Goal: Task Accomplishment & Management: Use online tool/utility

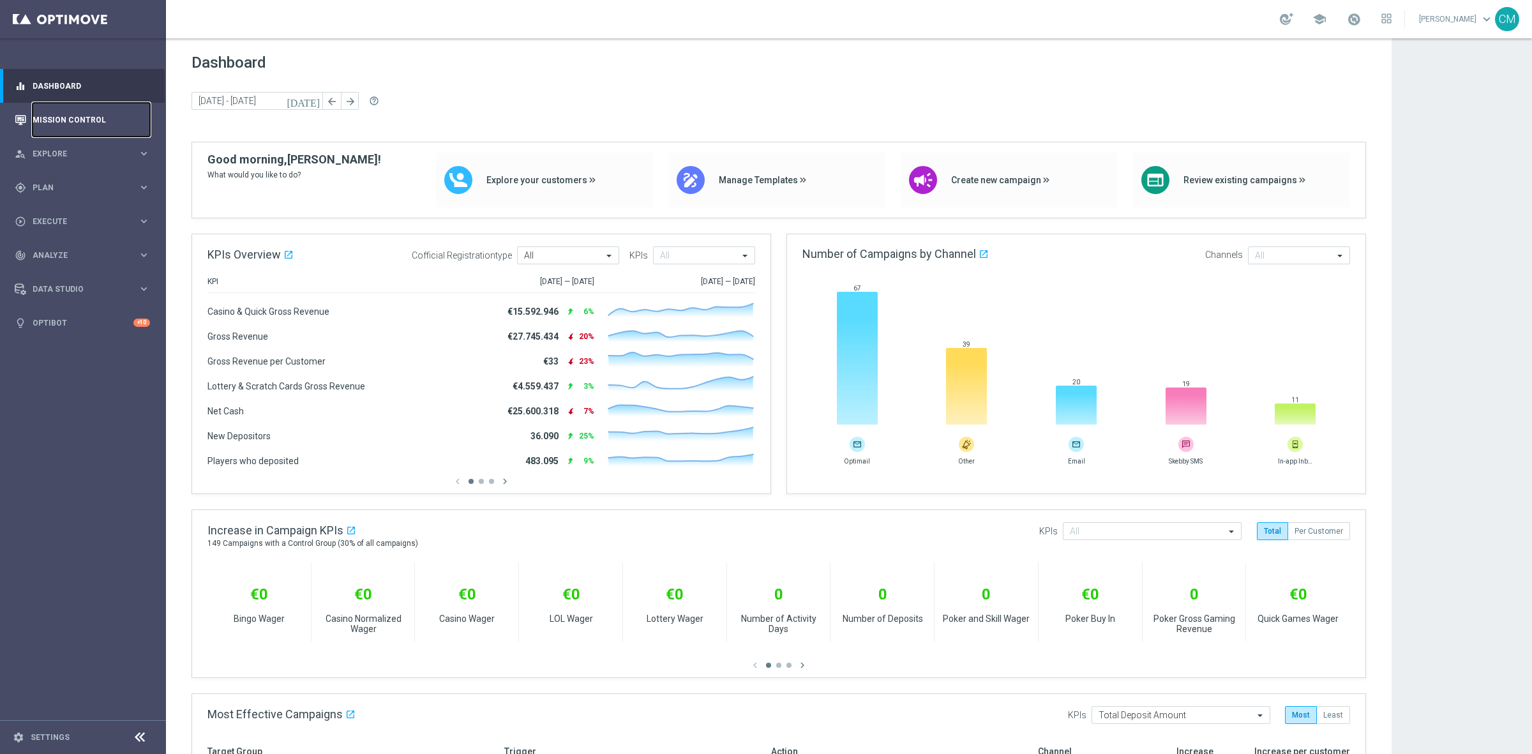
click at [83, 119] on link "Mission Control" at bounding box center [91, 120] width 117 height 34
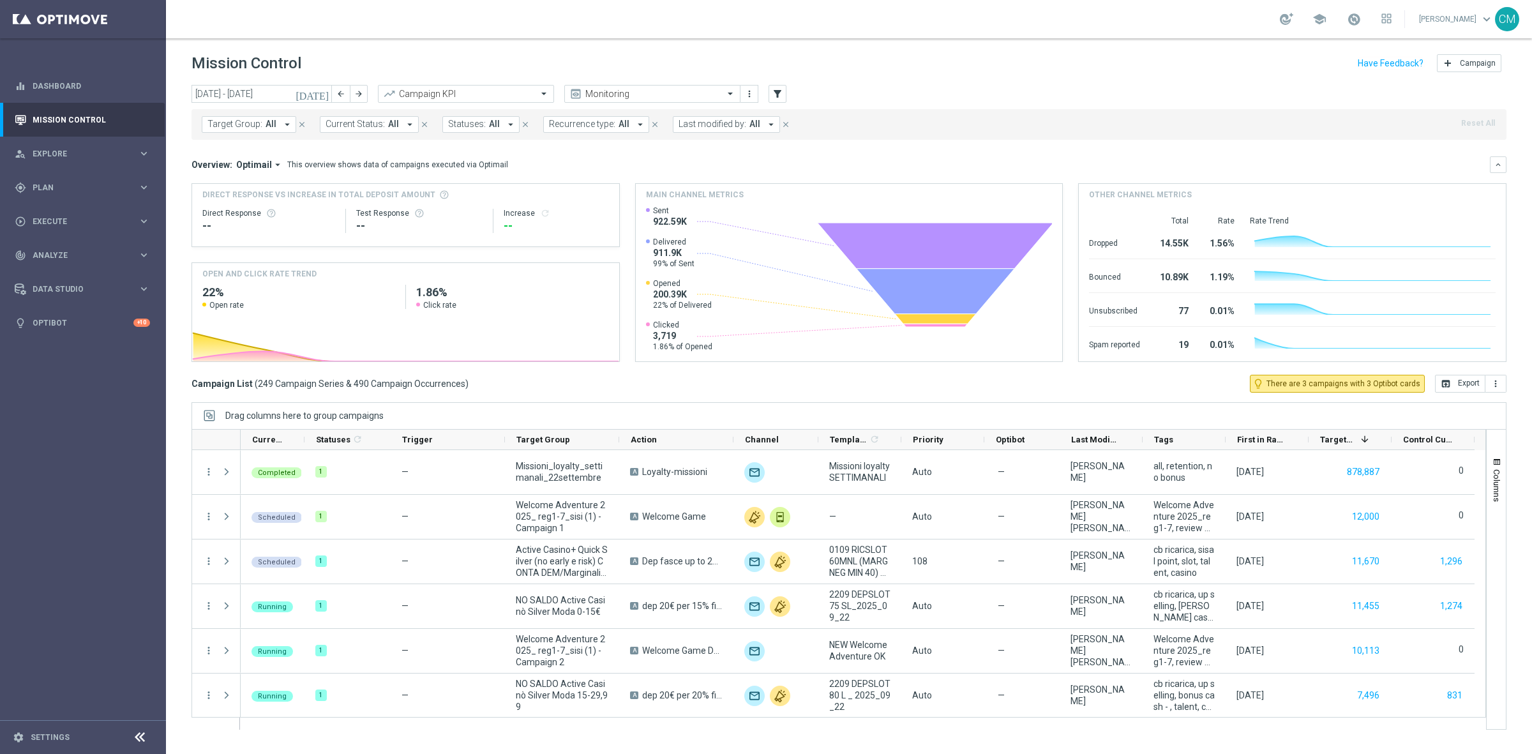
click at [327, 90] on icon "[DATE]" at bounding box center [313, 93] width 34 height 11
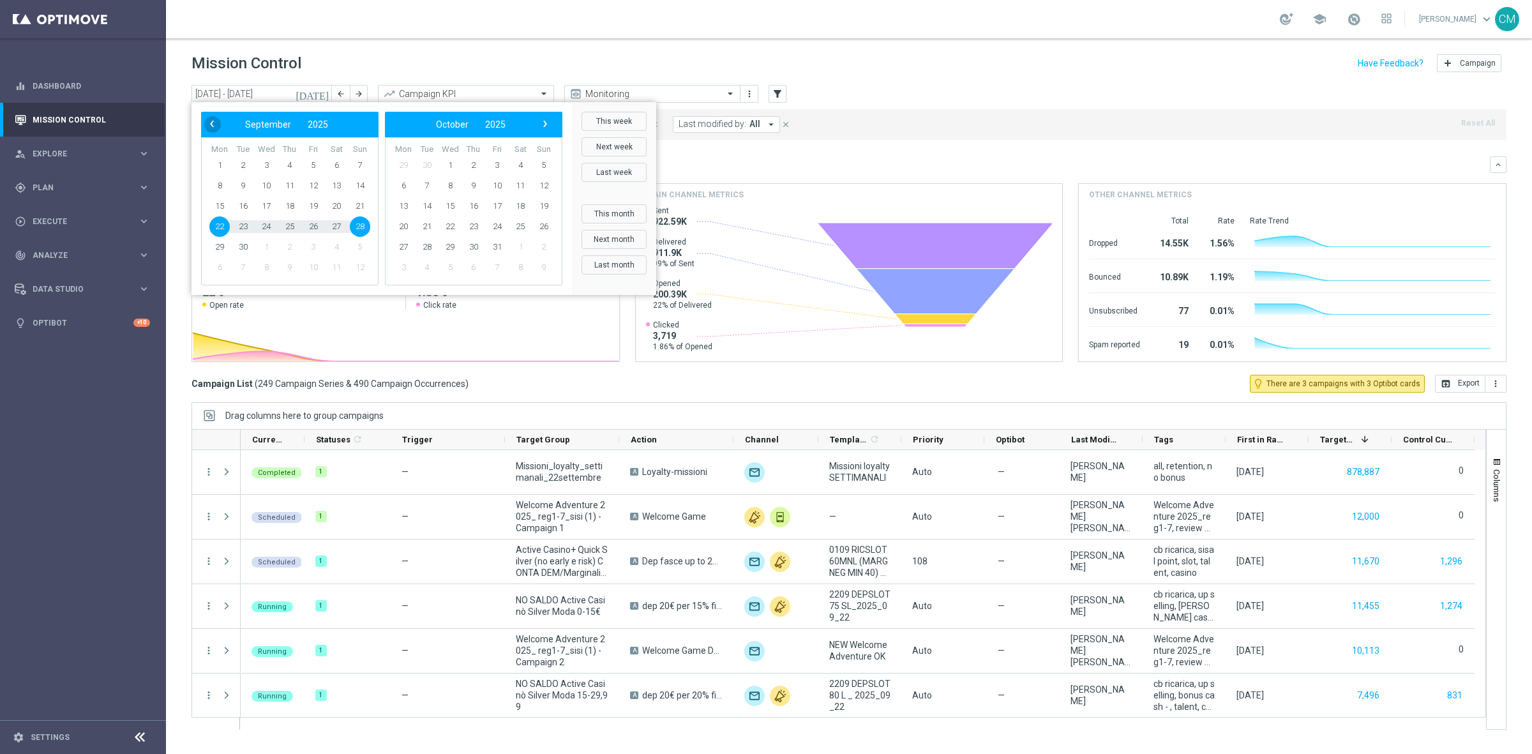
click at [212, 119] on span "‹" at bounding box center [212, 124] width 17 height 17
click at [276, 248] on span "27" at bounding box center [266, 247] width 20 height 20
type input "27 Aug 2025 - 27 Aug 2025"
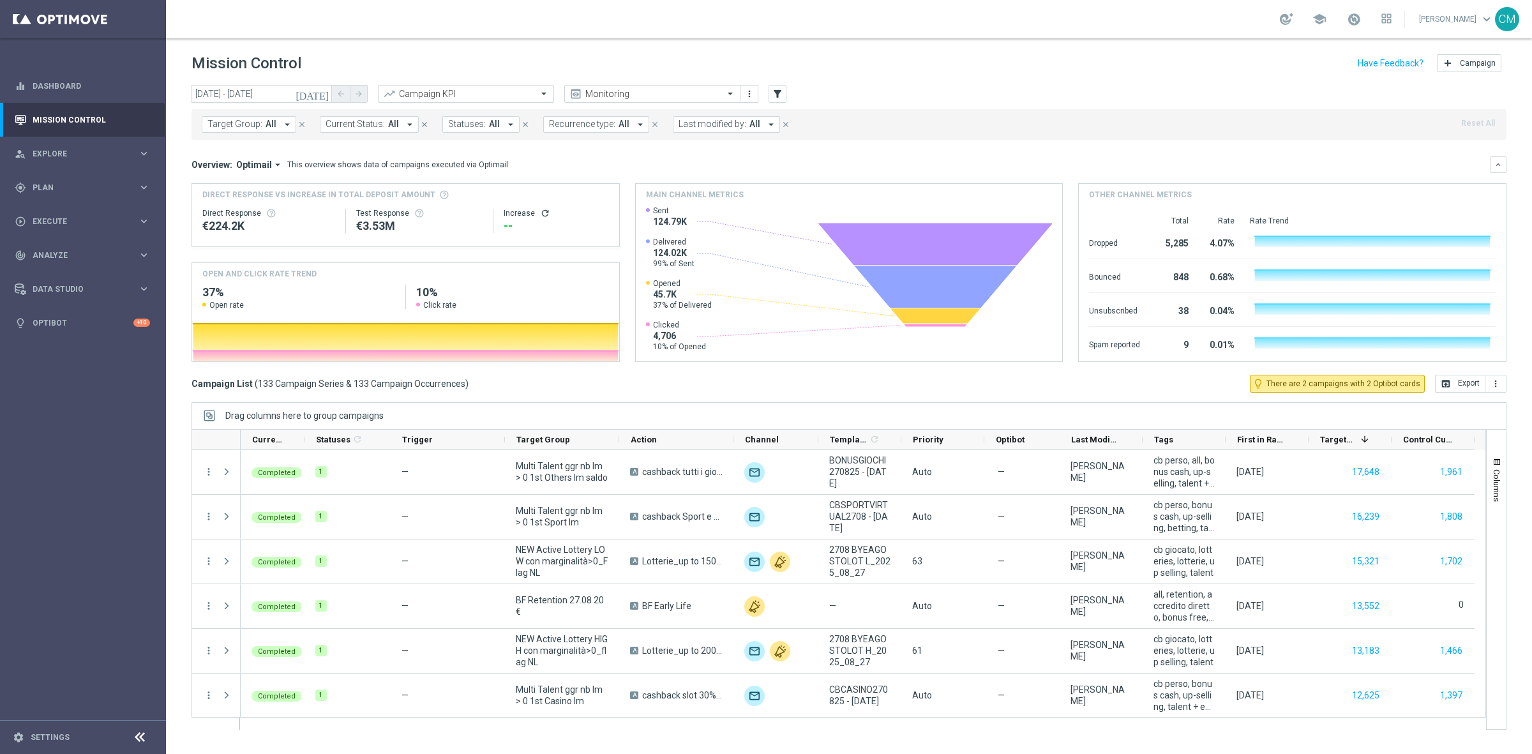
click at [716, 119] on span "Last modified by:" at bounding box center [713, 124] width 68 height 11
click at [764, 212] on div "[PERSON_NAME]" at bounding box center [791, 211] width 198 height 8
type input "cec"
click at [936, 149] on mini-dashboard "Overview: Optimail arrow_drop_down This overview shows data of campaigns execut…" at bounding box center [849, 257] width 1315 height 235
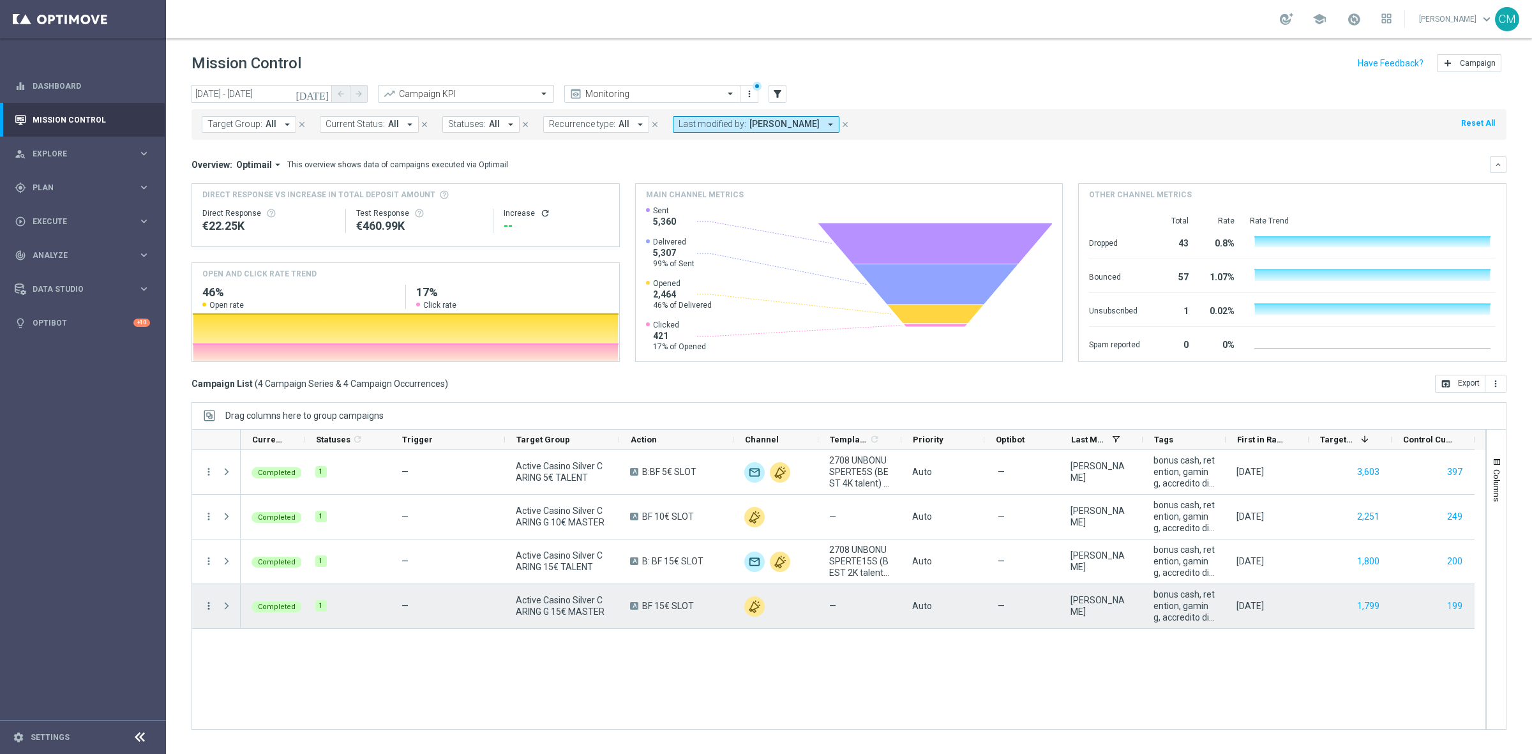
click at [206, 604] on icon "more_vert" at bounding box center [208, 605] width 11 height 11
click at [282, 522] on span "Go to Campaign Analysis" at bounding box center [279, 526] width 91 height 9
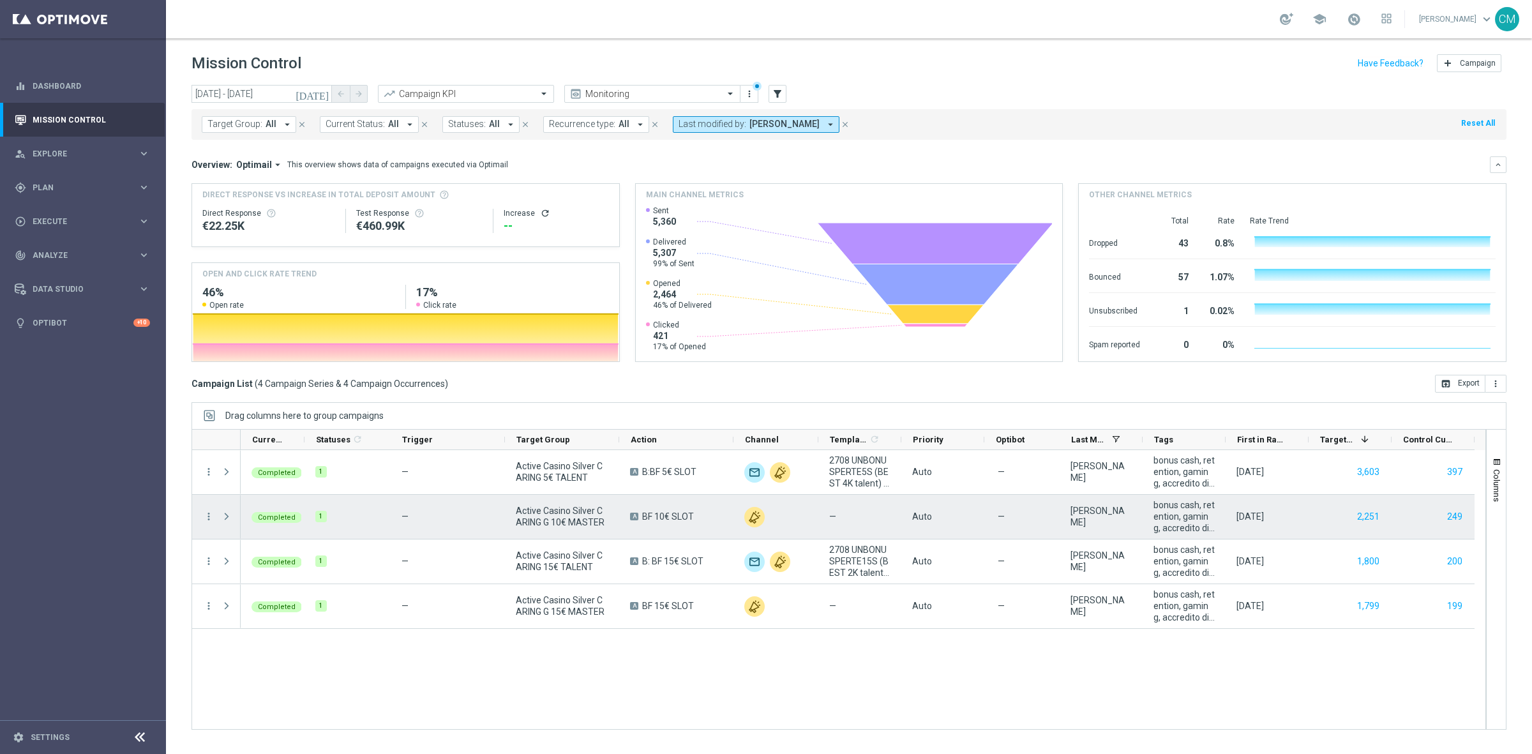
click at [237, 537] on div "Press SPACE to select this row." at bounding box center [228, 517] width 26 height 44
click at [207, 515] on icon "more_vert" at bounding box center [208, 516] width 11 height 11
click at [269, 590] on div "bar_chart Go to Campaign Analysis" at bounding box center [286, 597] width 144 height 18
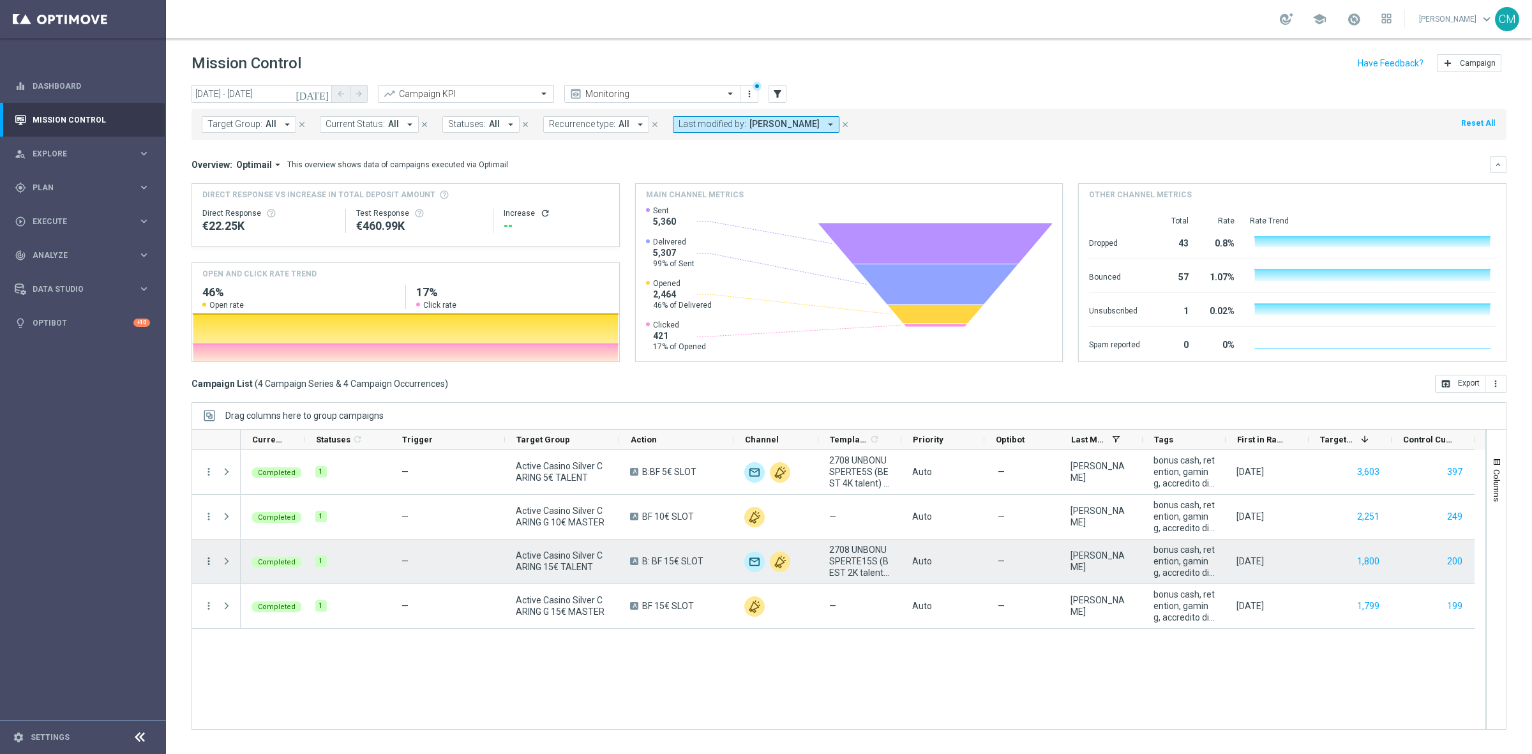
click at [209, 562] on icon "more_vert" at bounding box center [208, 560] width 11 height 11
click at [294, 638] on span "Go to Campaign Analysis" at bounding box center [279, 640] width 91 height 9
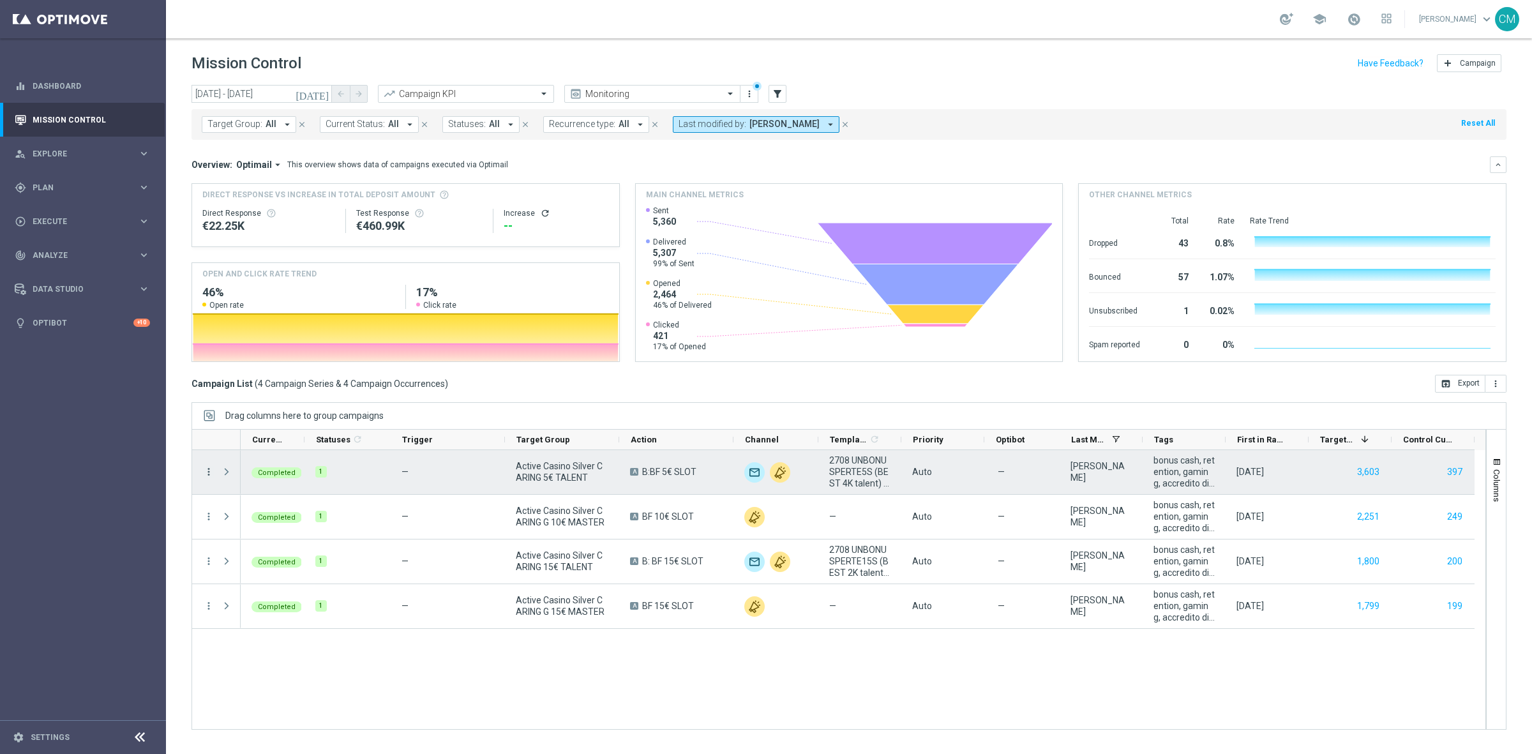
click at [211, 471] on icon "more_vert" at bounding box center [208, 471] width 11 height 11
click at [313, 548] on span "Go to Campaign Analysis" at bounding box center [279, 551] width 91 height 9
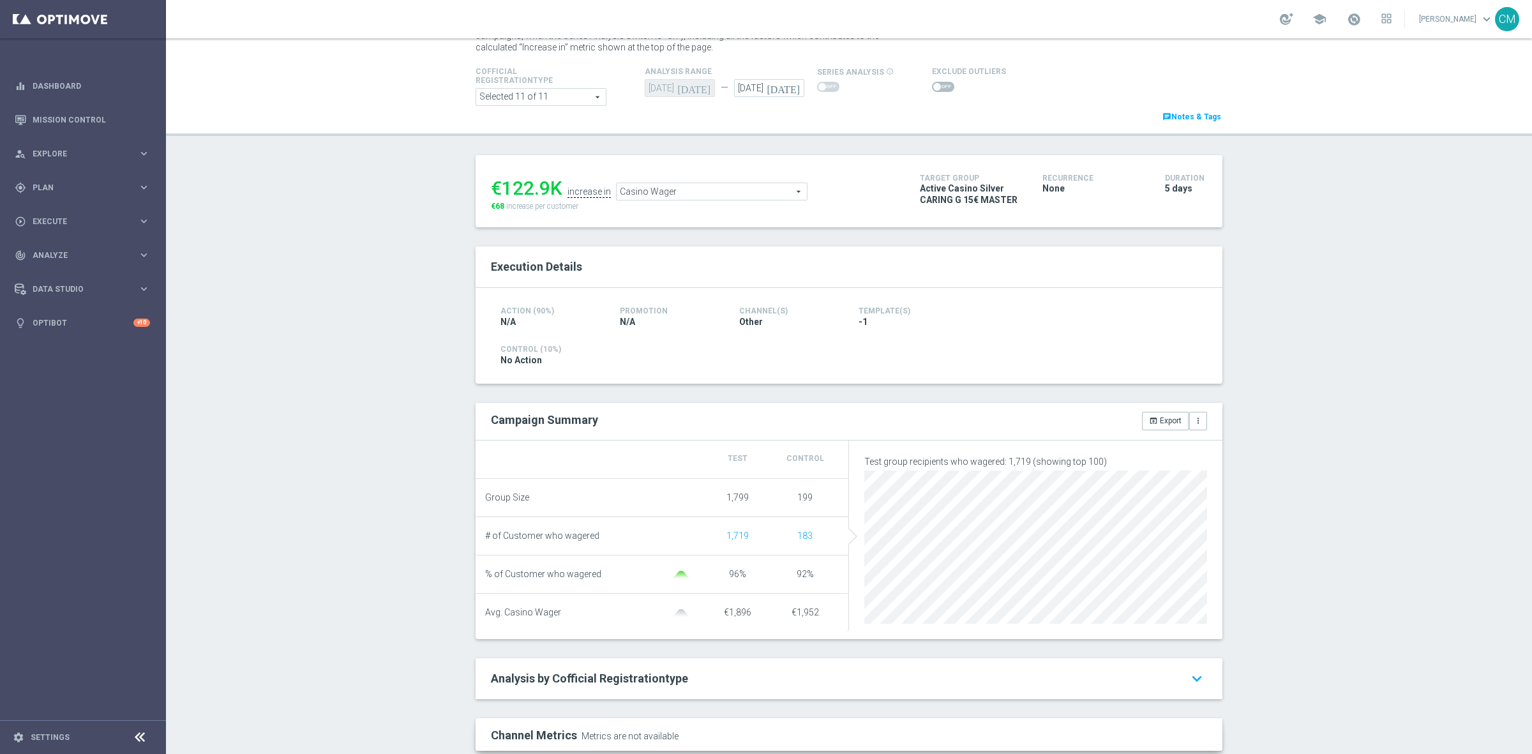
scroll to position [56, 0]
click at [1161, 418] on button "open_in_browser Export" at bounding box center [1165, 420] width 47 height 18
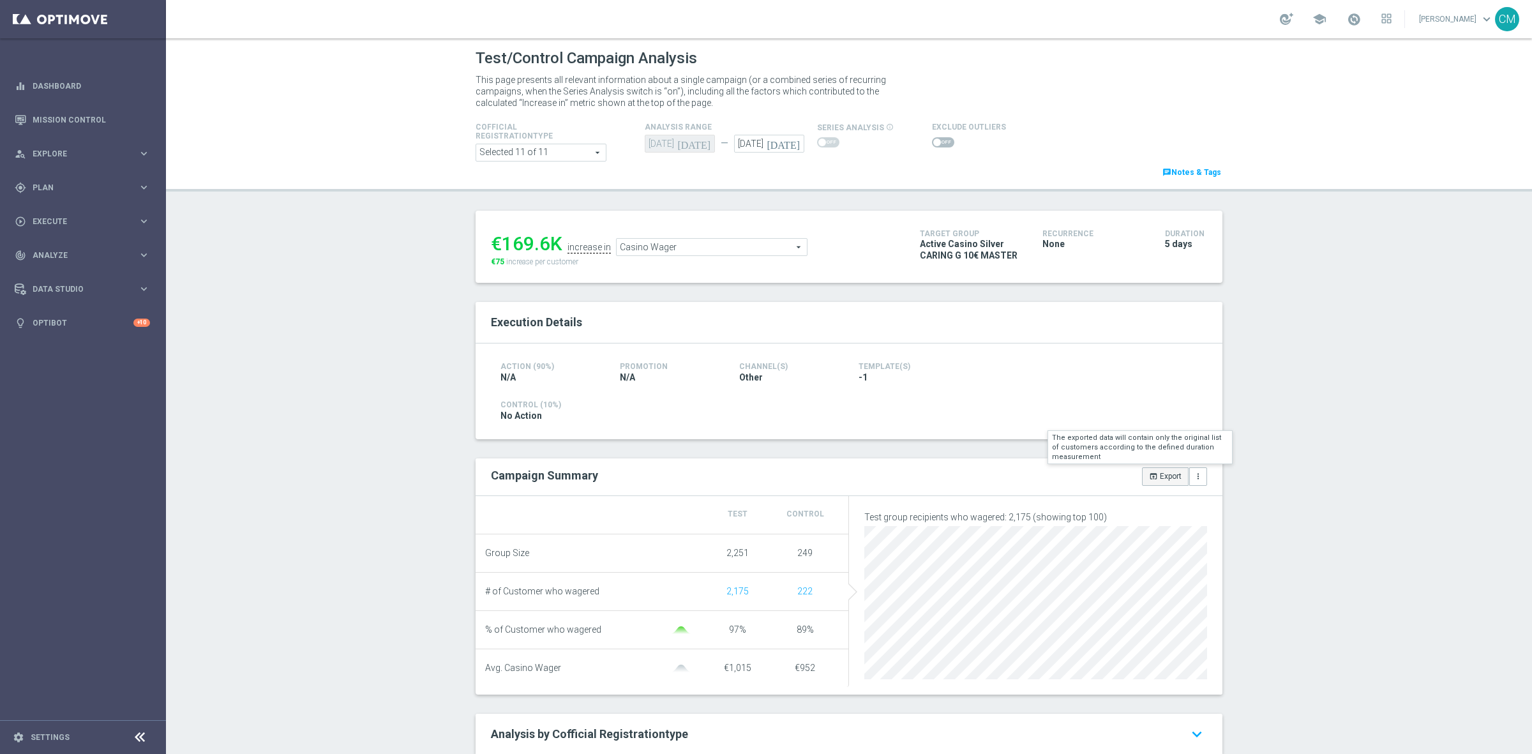
click at [1150, 479] on icon "open_in_browser" at bounding box center [1153, 476] width 9 height 9
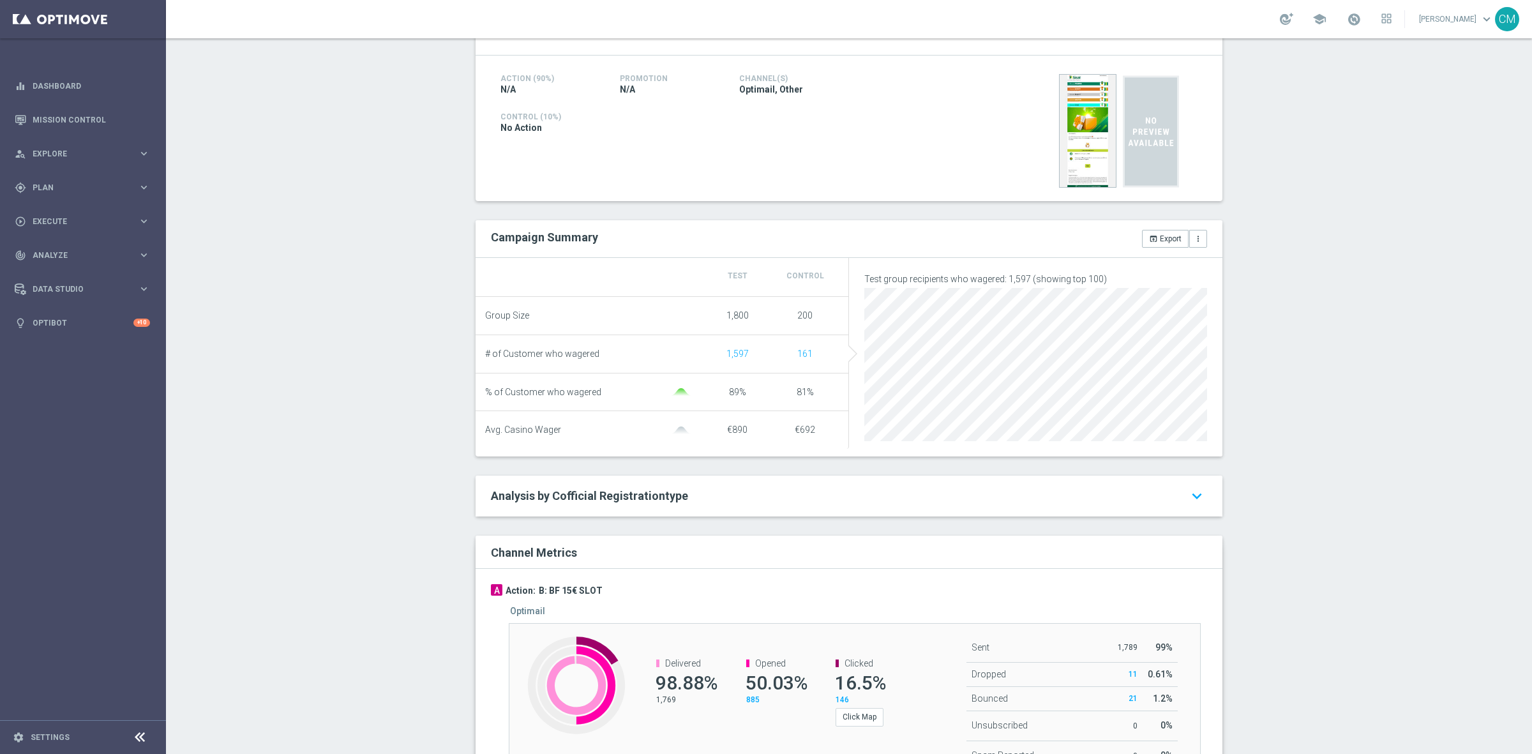
scroll to position [289, 0]
click at [1155, 241] on button "open_in_browser Export" at bounding box center [1165, 238] width 47 height 18
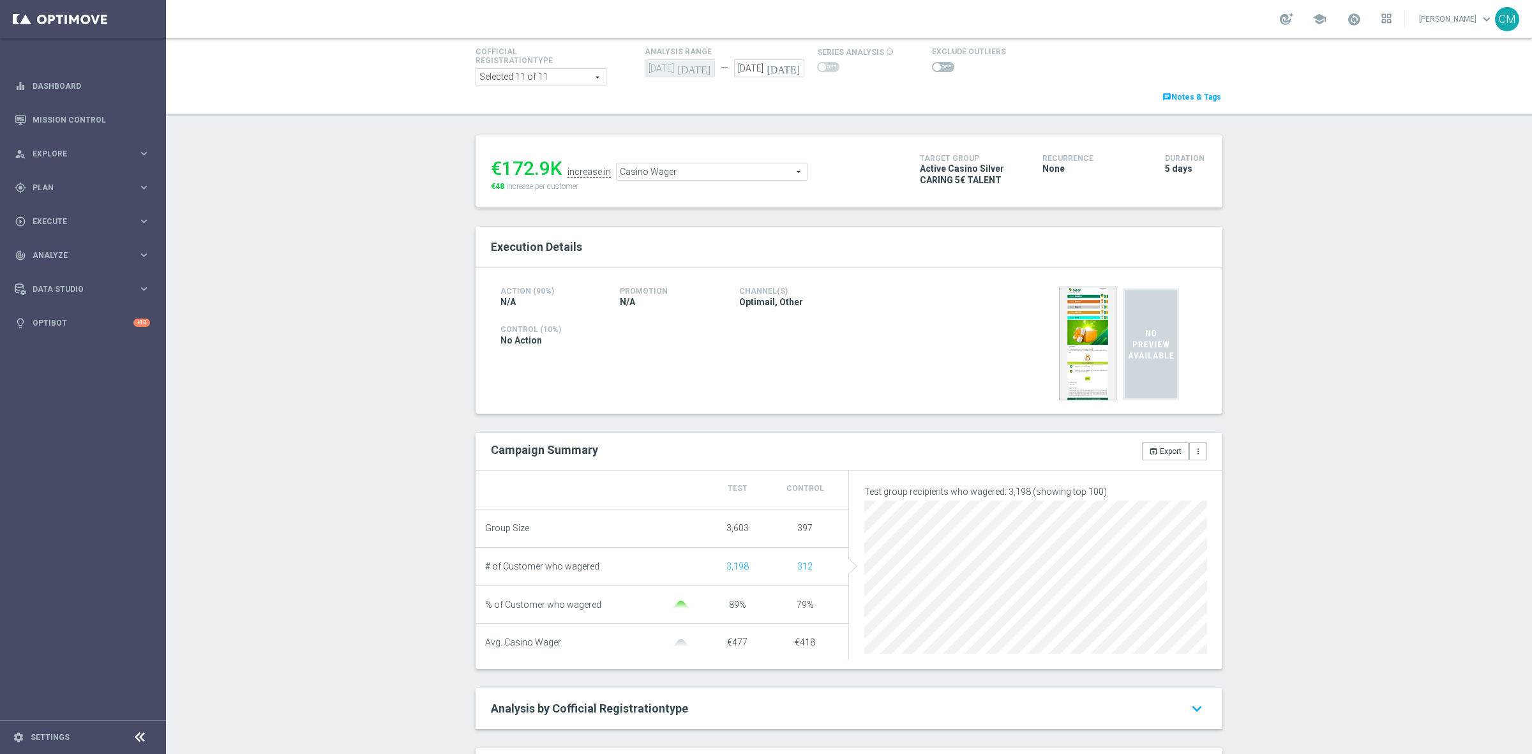
scroll to position [77, 0]
click at [1153, 451] on button "open_in_browser Export" at bounding box center [1165, 450] width 47 height 18
